Goal: Task Accomplishment & Management: Use online tool/utility

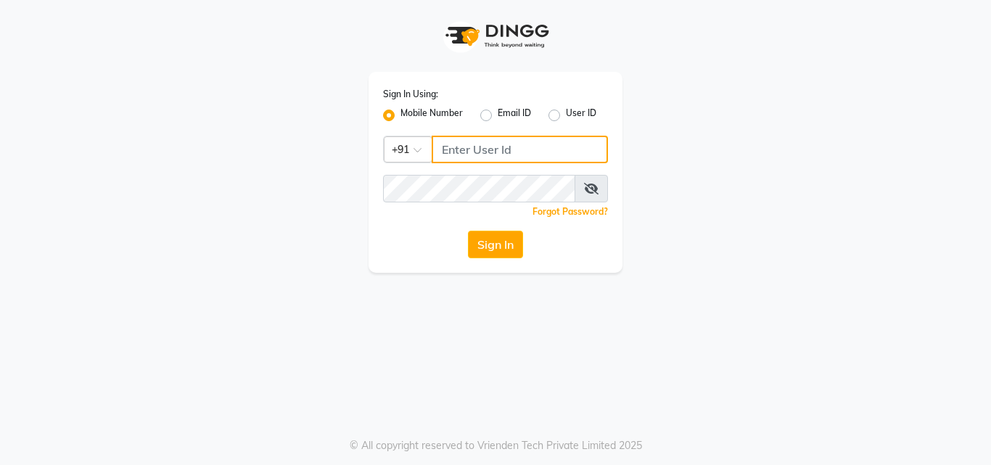
click at [471, 154] on input "Username" at bounding box center [519, 150] width 176 height 28
type input "9819402381"
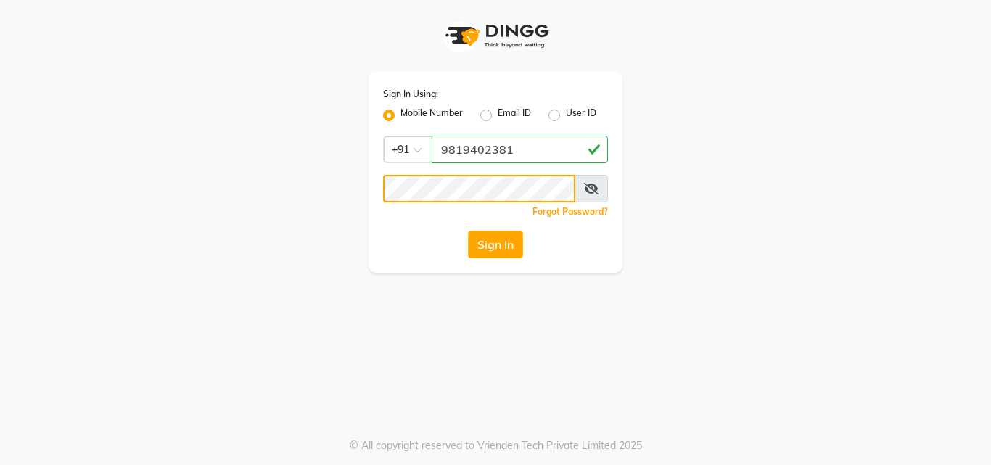
click at [468, 231] on button "Sign In" at bounding box center [495, 245] width 55 height 28
